Goal: Task Accomplishment & Management: Complete application form

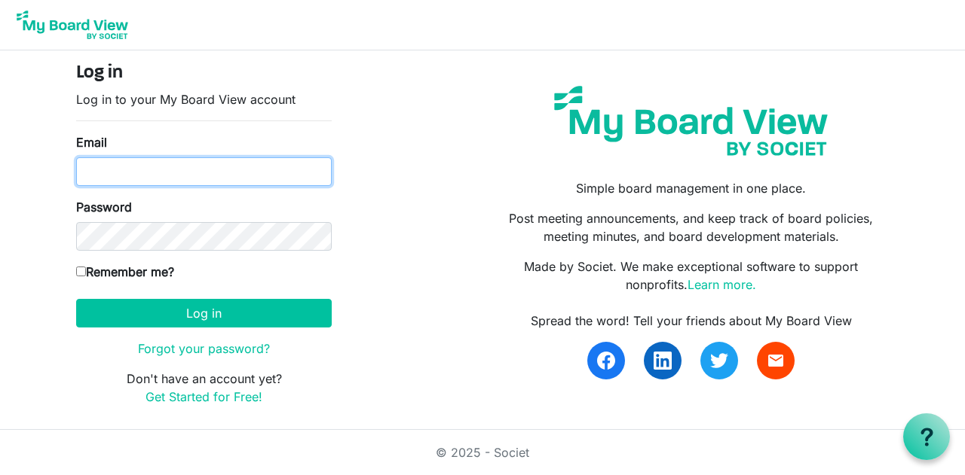
click at [206, 173] on input "Email" at bounding box center [203, 171] width 255 height 29
type input "matt.duffy@dekalb.org"
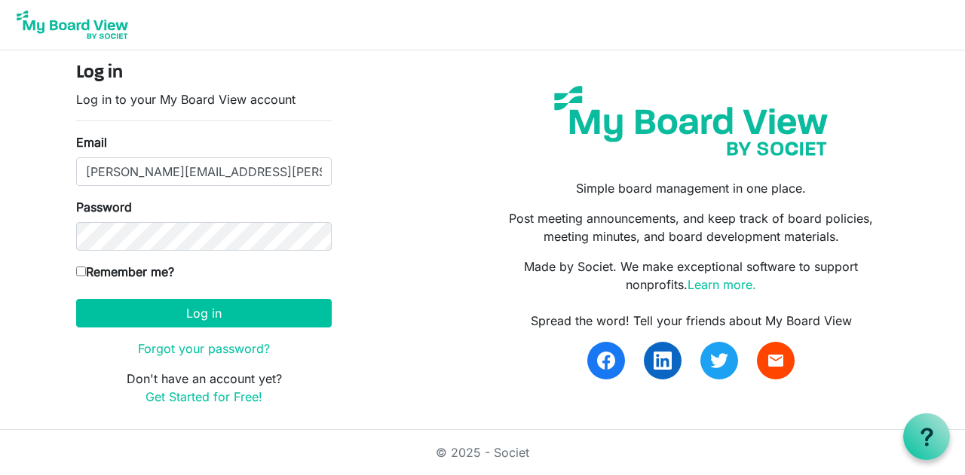
click at [84, 274] on input "Remember me?" at bounding box center [81, 272] width 10 height 10
checkbox input "true"
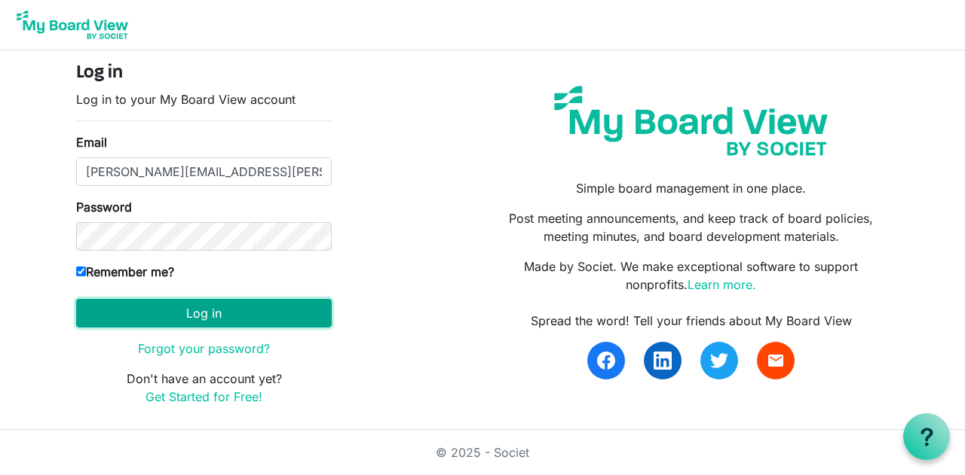
click at [217, 312] on button "Log in" at bounding box center [203, 313] width 255 height 29
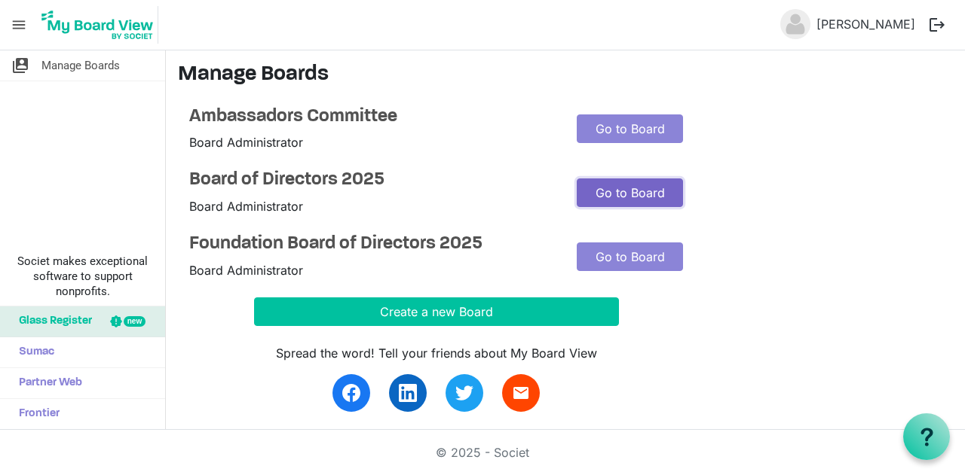
click at [606, 194] on link "Go to Board" at bounding box center [629, 193] width 106 height 29
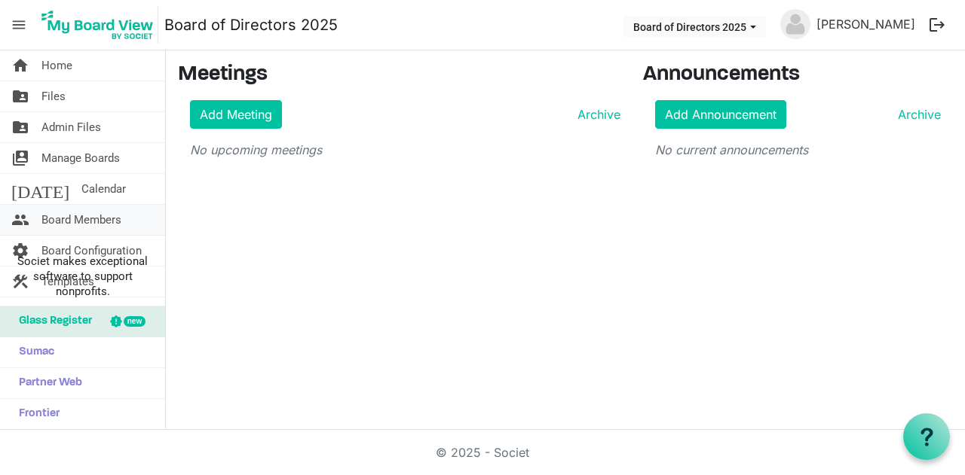
click at [102, 216] on span "Board Members" at bounding box center [81, 220] width 80 height 30
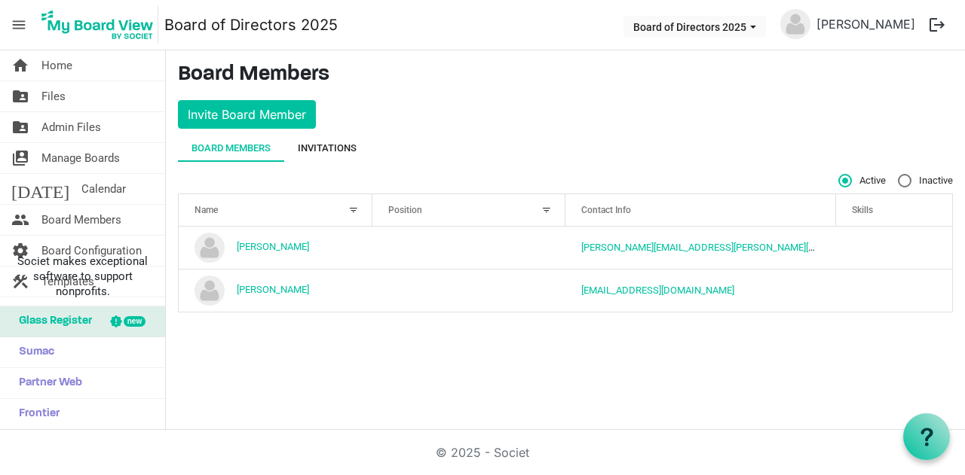
click at [327, 142] on div "Invitations" at bounding box center [327, 148] width 59 height 15
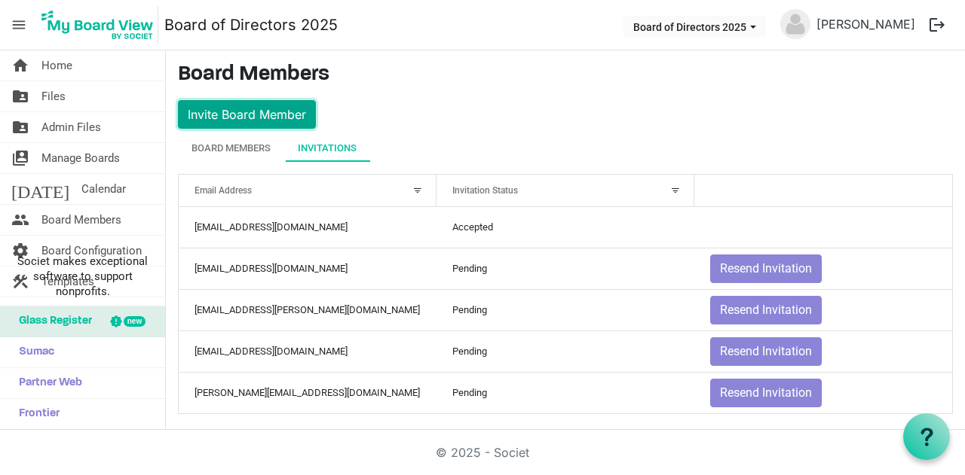
click at [283, 115] on button "Invite Board Member" at bounding box center [247, 114] width 138 height 29
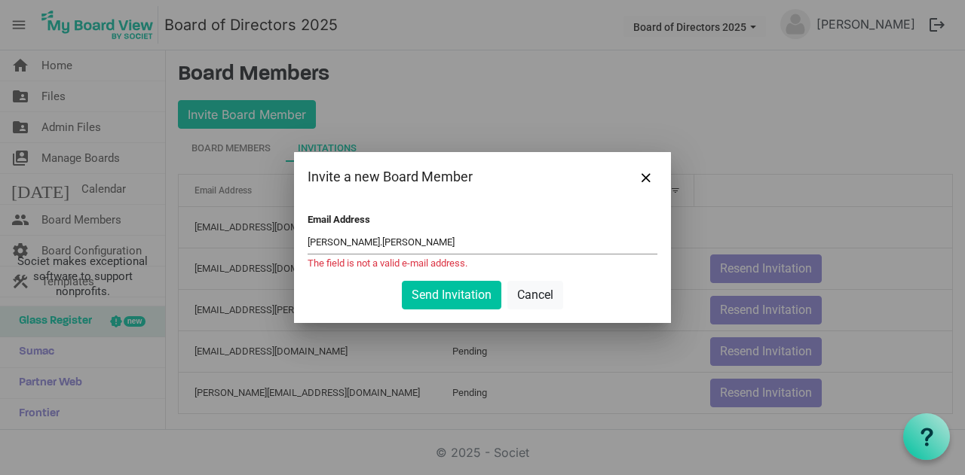
click at [400, 246] on input "kim.morris" at bounding box center [482, 242] width 350 height 23
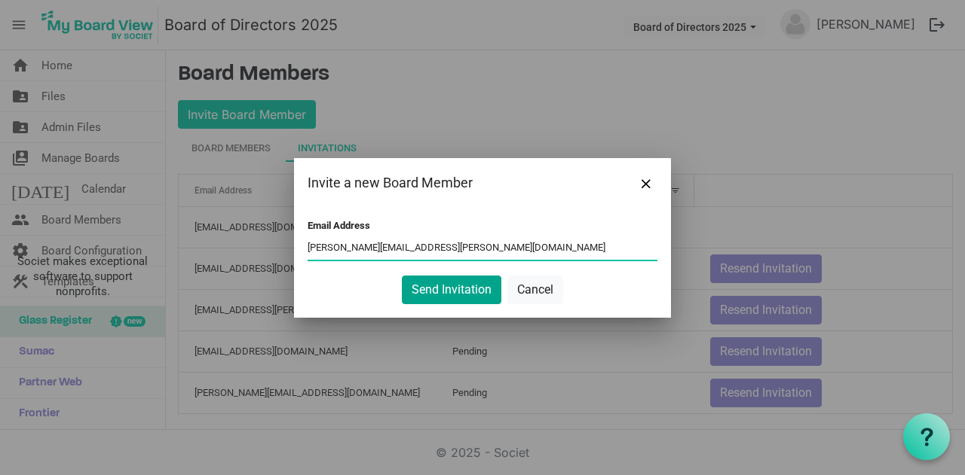
type input "kim.morris@rockvalleycu.org"
click at [451, 288] on button "Send Invitation" at bounding box center [451, 290] width 99 height 29
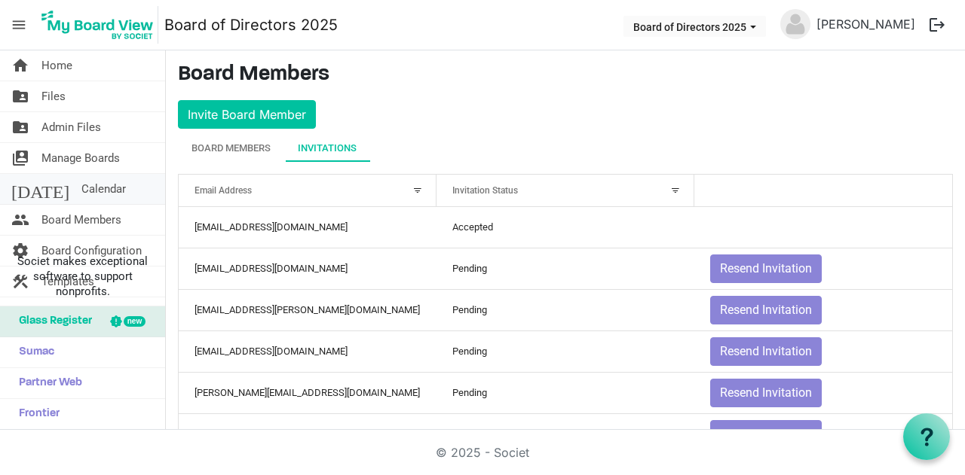
click at [81, 181] on span "Calendar" at bounding box center [103, 189] width 44 height 30
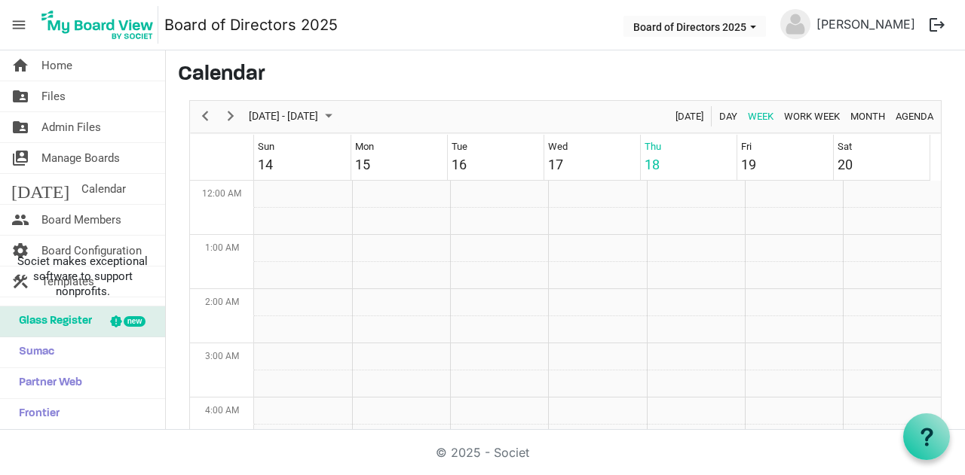
scroll to position [488, 0]
click at [338, 118] on span "September 2025" at bounding box center [328, 116] width 18 height 19
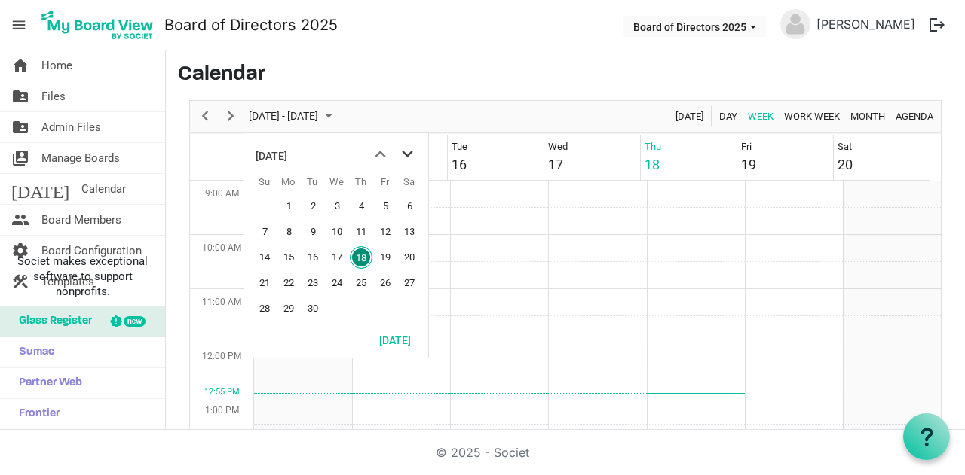
click at [399, 150] on span "next month" at bounding box center [407, 154] width 26 height 27
click at [384, 228] on span "10" at bounding box center [385, 232] width 23 height 23
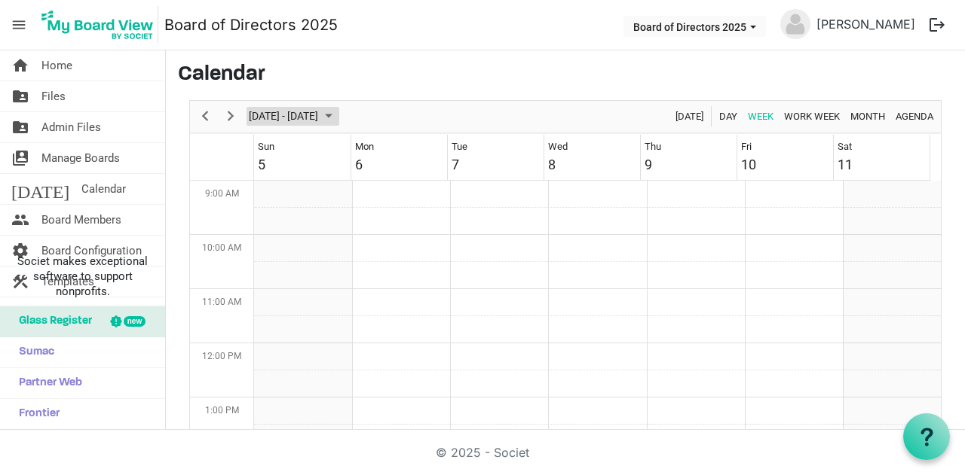
click at [338, 115] on span "September 2025" at bounding box center [328, 116] width 18 height 19
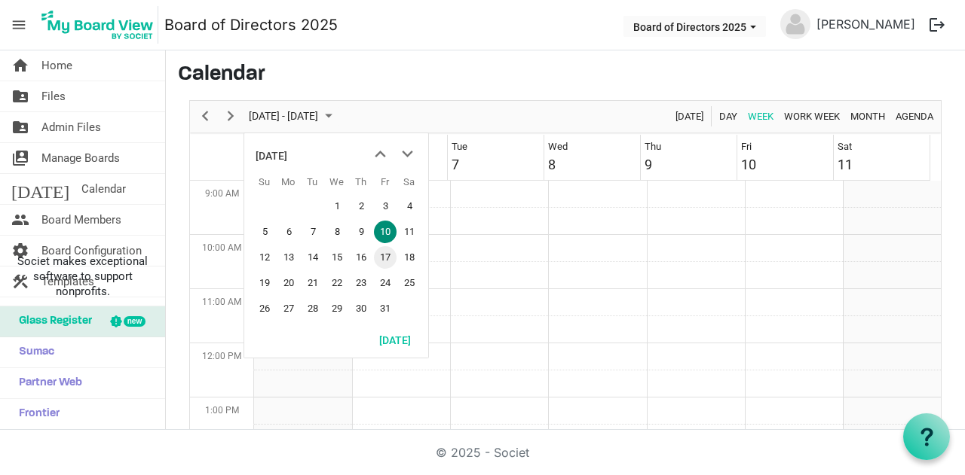
click at [381, 252] on span "17" at bounding box center [385, 257] width 23 height 23
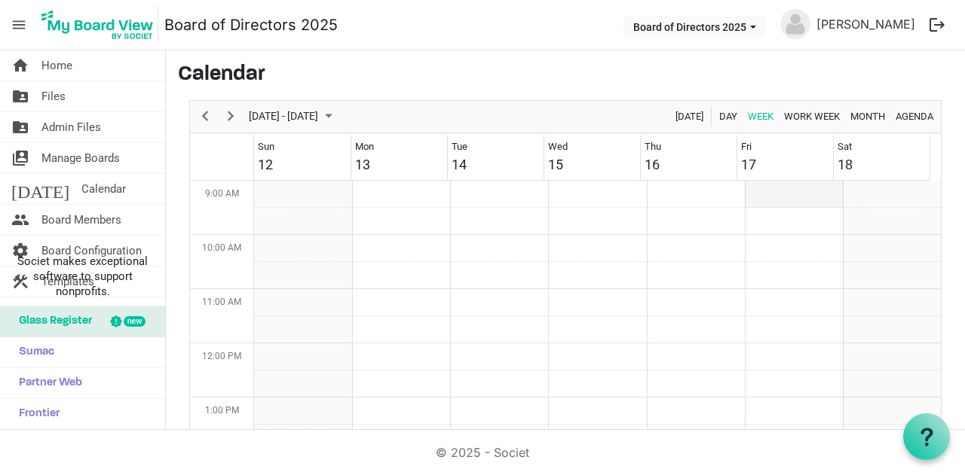
click at [758, 196] on td "Week of October 17, 2025" at bounding box center [793, 194] width 98 height 27
click at [87, 157] on span "Manage Boards" at bounding box center [80, 158] width 78 height 30
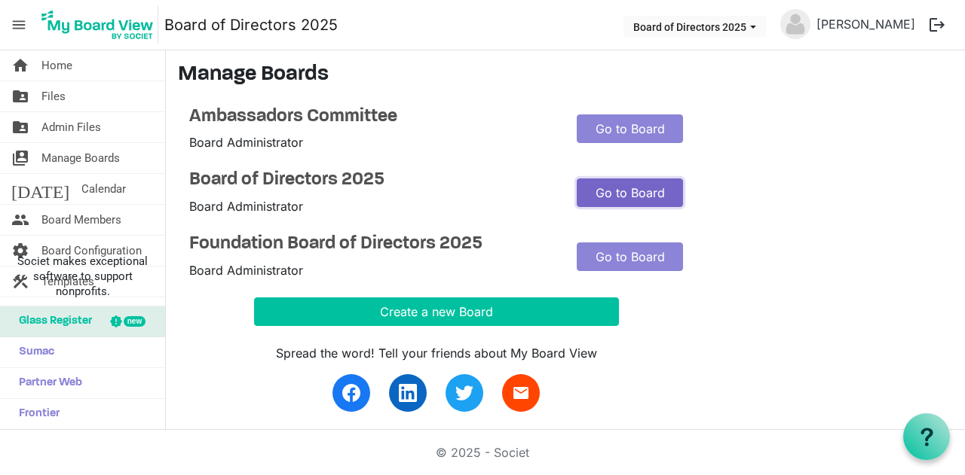
click at [621, 196] on link "Go to Board" at bounding box center [629, 193] width 106 height 29
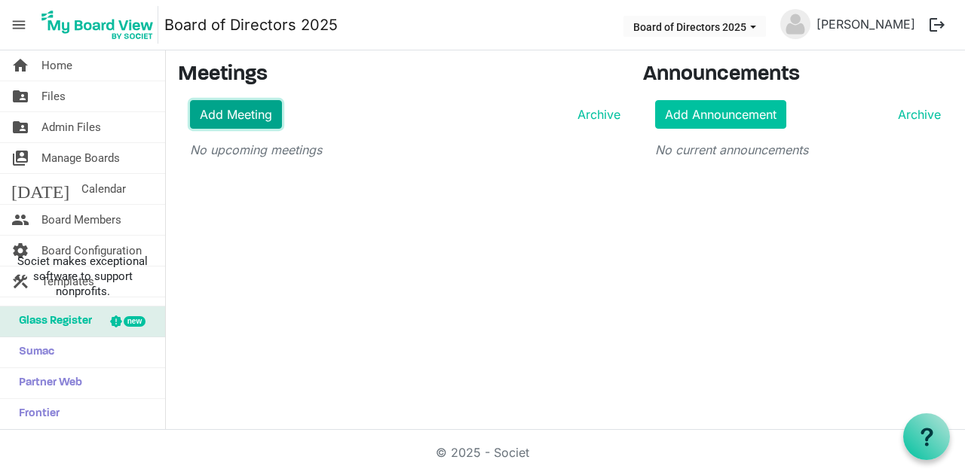
click at [275, 119] on link "Add Meeting" at bounding box center [236, 114] width 92 height 29
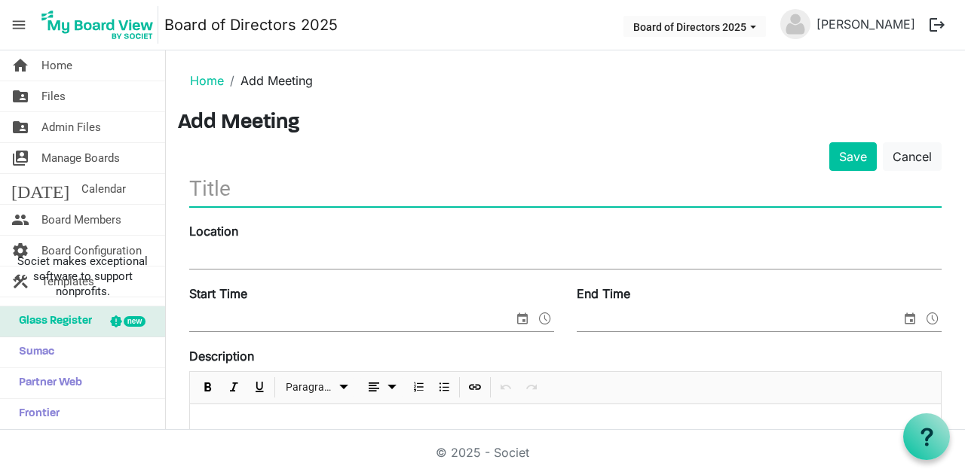
click at [350, 188] on input "text" at bounding box center [565, 188] width 752 height 35
type input "[DATE] Exec Meeting"
click at [262, 240] on div "Location" at bounding box center [565, 247] width 775 height 50
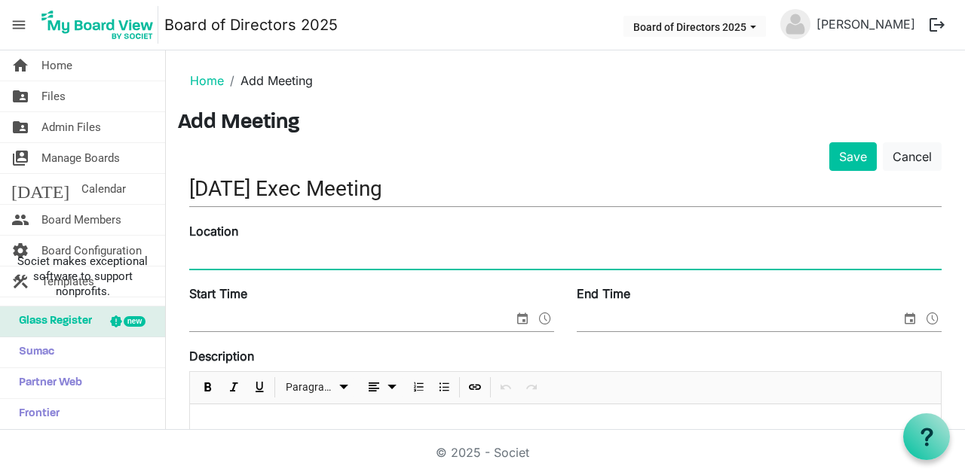
click at [261, 249] on input "Location" at bounding box center [565, 257] width 752 height 23
type input "DeKalb Chamber Conference Room"
click at [521, 317] on span "select" at bounding box center [522, 319] width 18 height 20
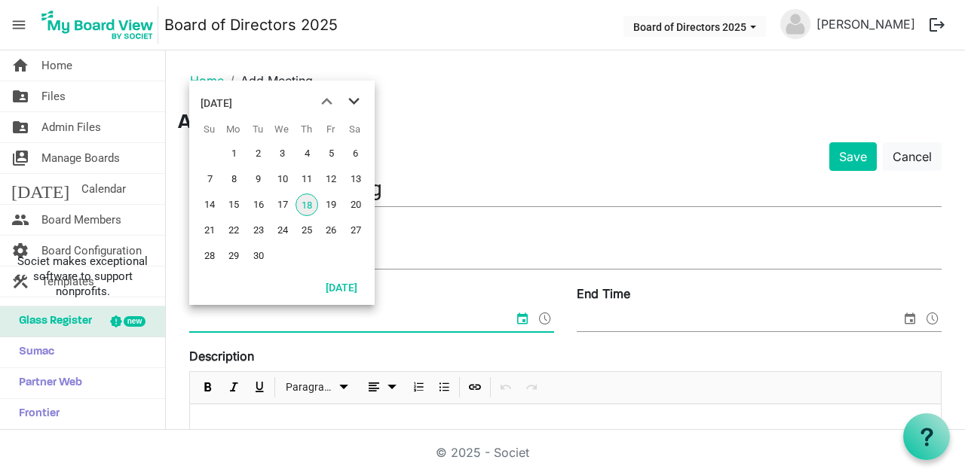
click at [352, 98] on span "next month" at bounding box center [354, 101] width 26 height 27
click at [332, 200] on span "17" at bounding box center [330, 205] width 23 height 23
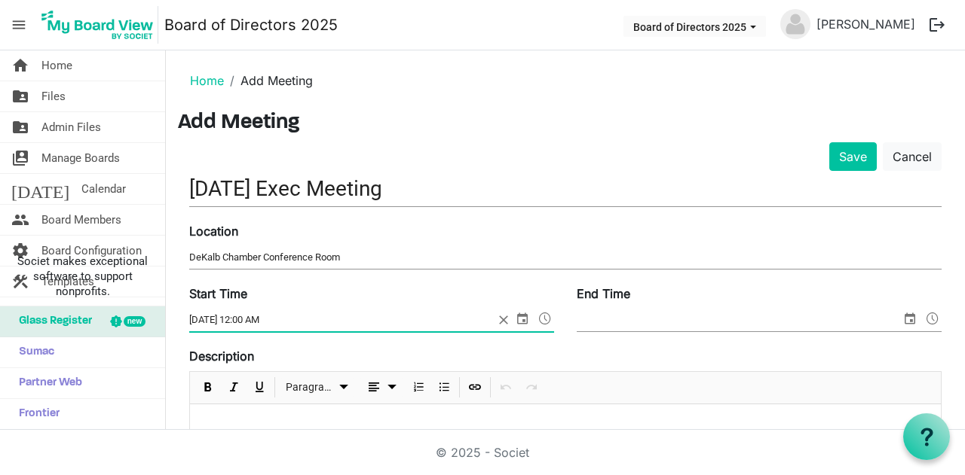
click at [253, 313] on input "10/17/2025 12:00 AM" at bounding box center [341, 320] width 304 height 23
type input "10/17/2025 9:00 AM"
click at [596, 344] on div "Start Time 10/17/2025 9:00 AM End Time" at bounding box center [565, 316] width 775 height 63
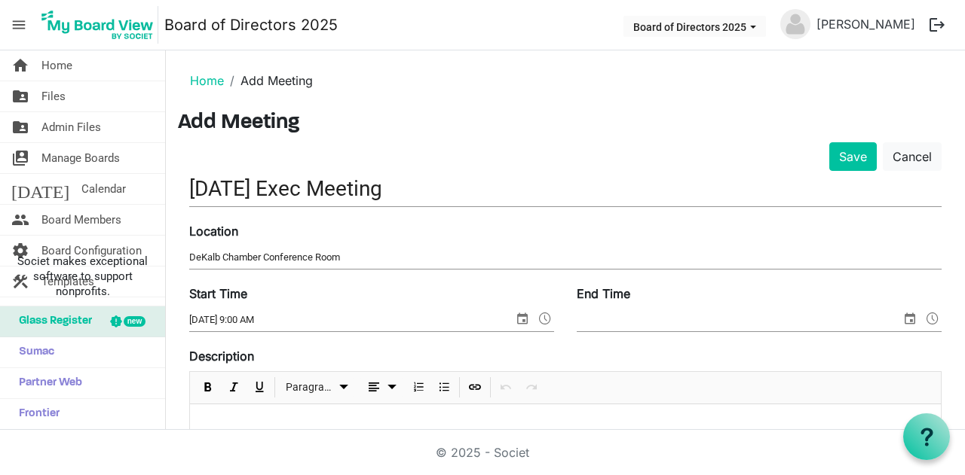
click at [900, 313] on span "select" at bounding box center [909, 319] width 18 height 20
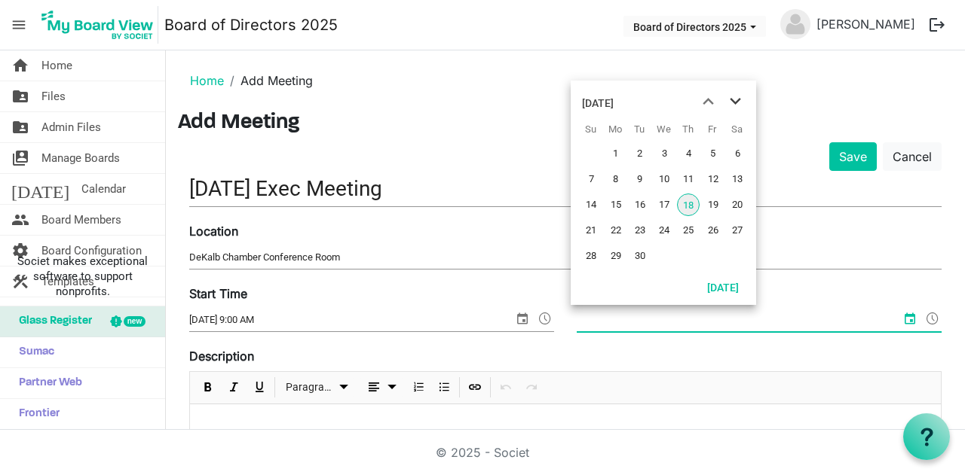
click at [729, 109] on span "next month" at bounding box center [735, 101] width 26 height 27
click at [731, 107] on span "next month" at bounding box center [735, 101] width 26 height 27
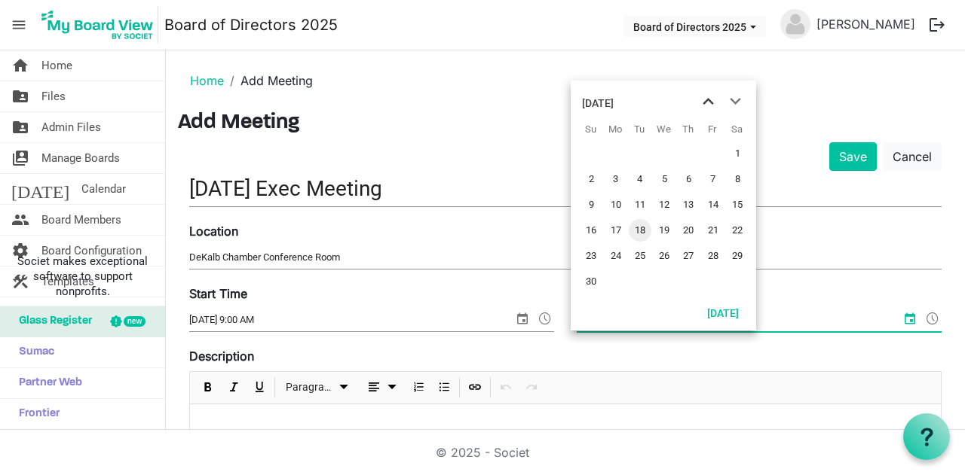
click at [709, 104] on span "previous month" at bounding box center [708, 101] width 26 height 27
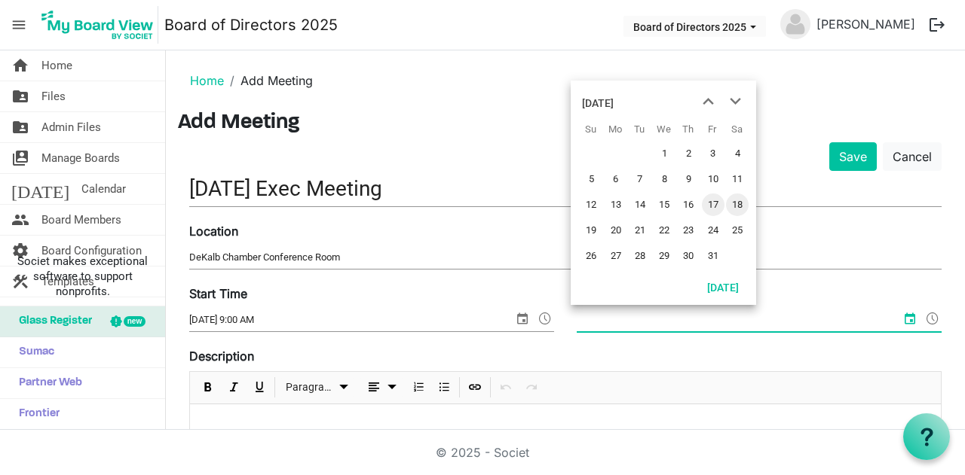
click at [713, 203] on span "17" at bounding box center [713, 205] width 23 height 23
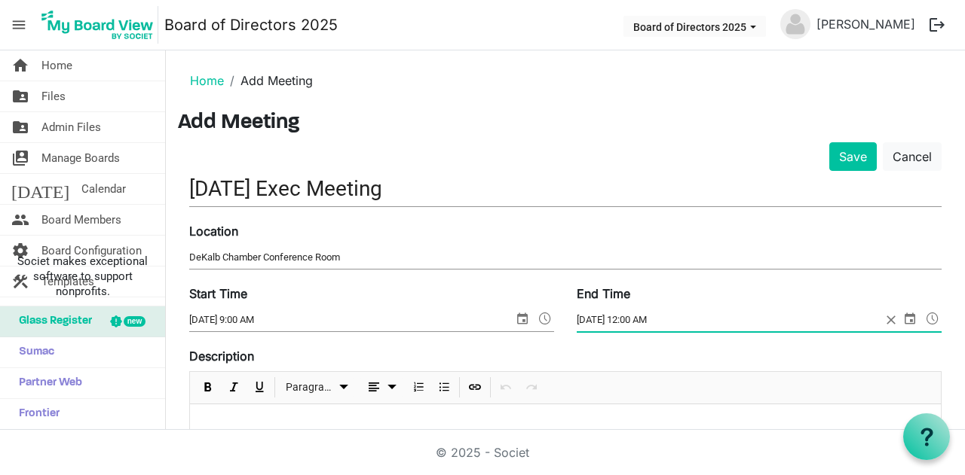
click at [634, 316] on input "10/17/2025 12:00 AM" at bounding box center [728, 320] width 304 height 23
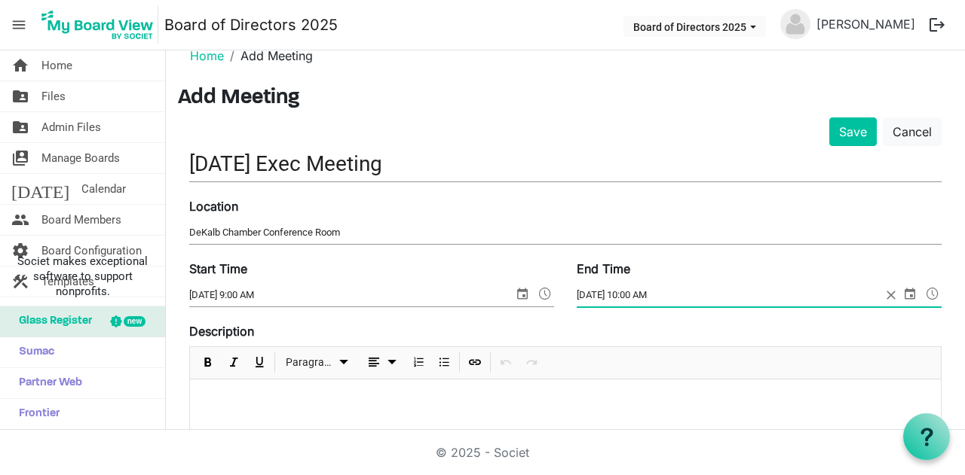
scroll to position [18, 0]
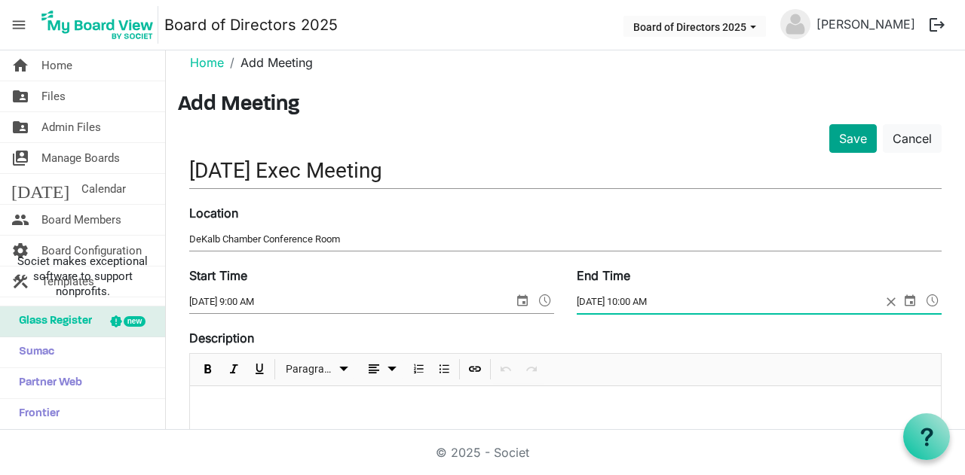
type input "10/17/2025 10:00 AM"
click at [842, 142] on button "Save" at bounding box center [852, 138] width 47 height 29
